Goal: Task Accomplishment & Management: Complete application form

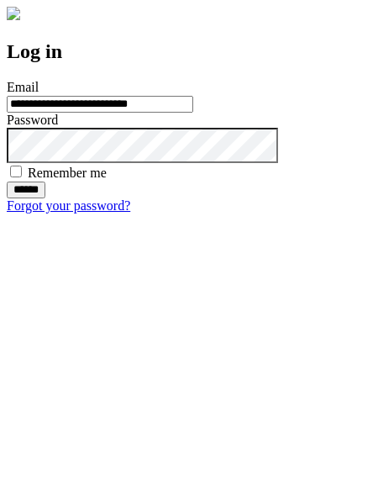
type input "**********"
click at [45, 198] on input "******" at bounding box center [26, 190] width 39 height 17
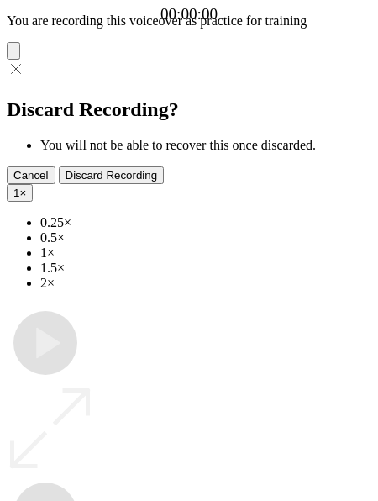
type input "**********"
